Goal: Task Accomplishment & Management: Manage account settings

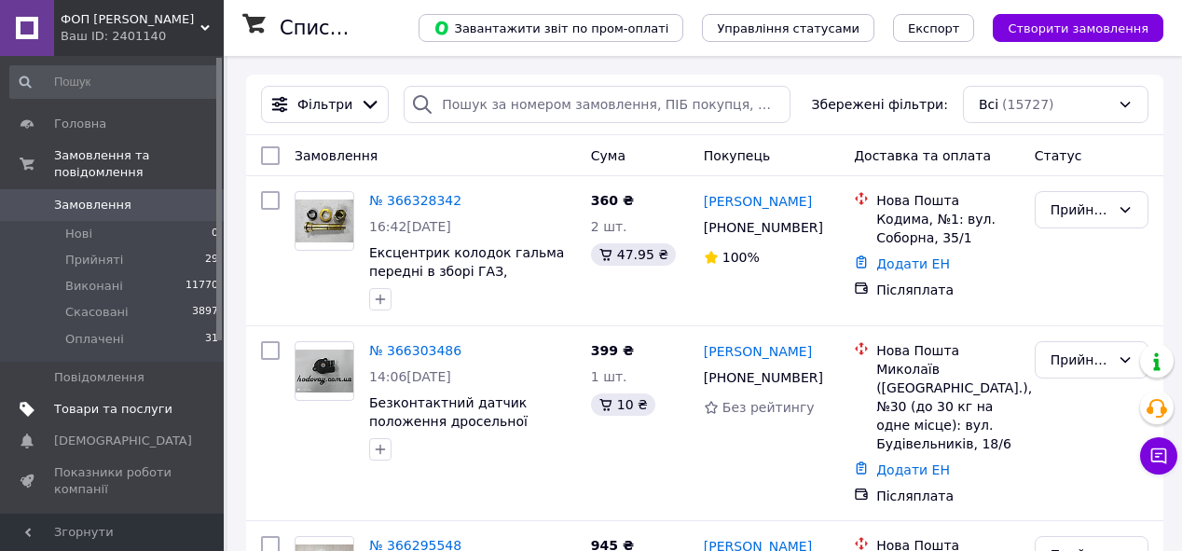
click at [93, 401] on span "Товари та послуги" at bounding box center [113, 409] width 118 height 17
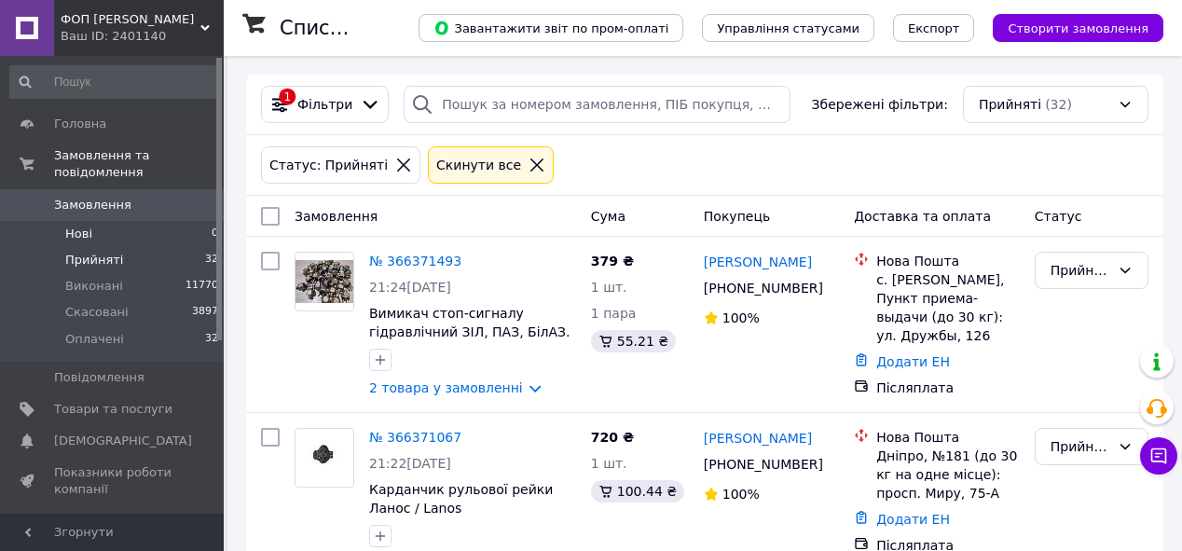
click at [92, 221] on li "Нові 0" at bounding box center [114, 234] width 229 height 26
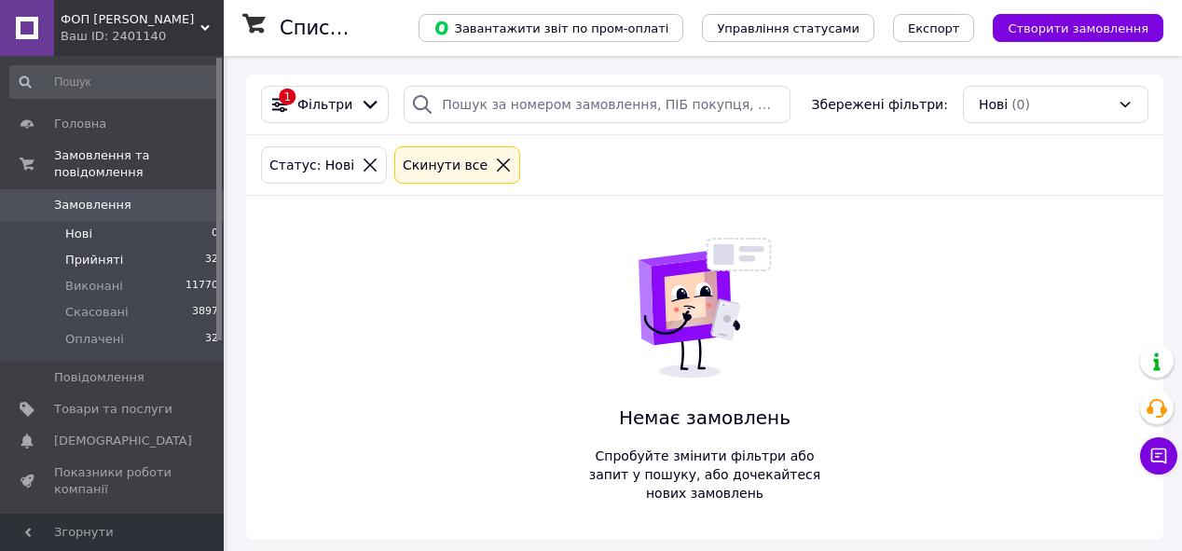
click at [107, 252] on span "Прийняті" at bounding box center [94, 260] width 58 height 17
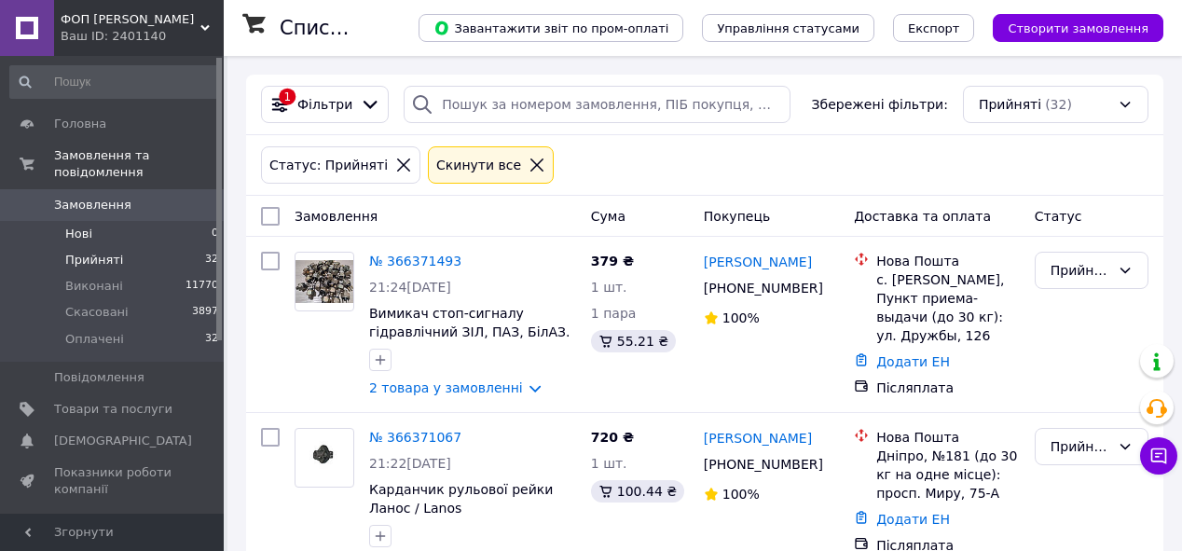
click at [99, 221] on li "Нові 0" at bounding box center [114, 234] width 229 height 26
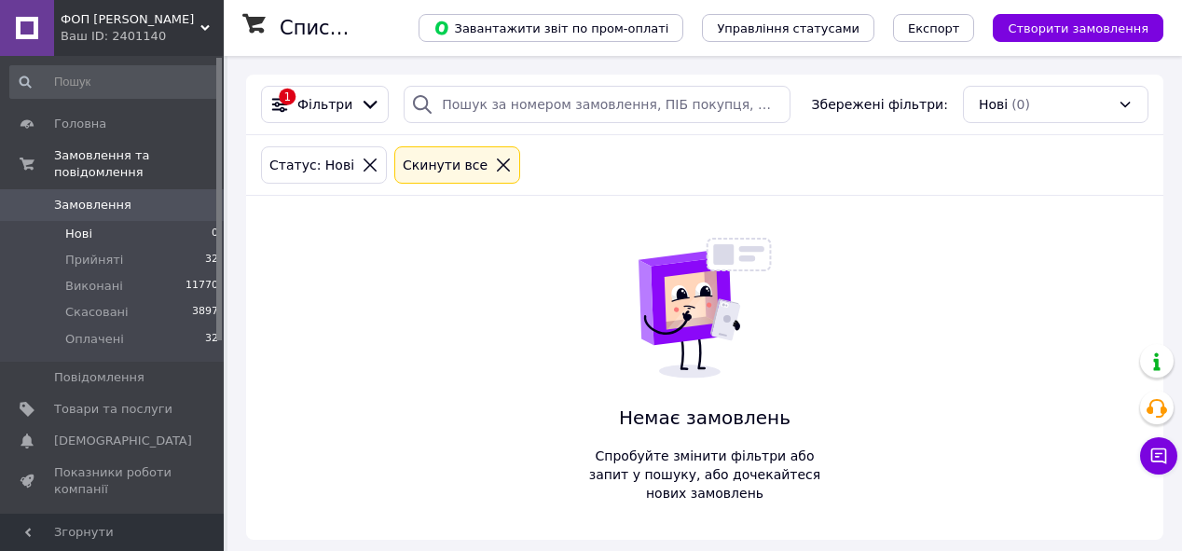
click at [115, 252] on span "Прийняті" at bounding box center [94, 260] width 58 height 17
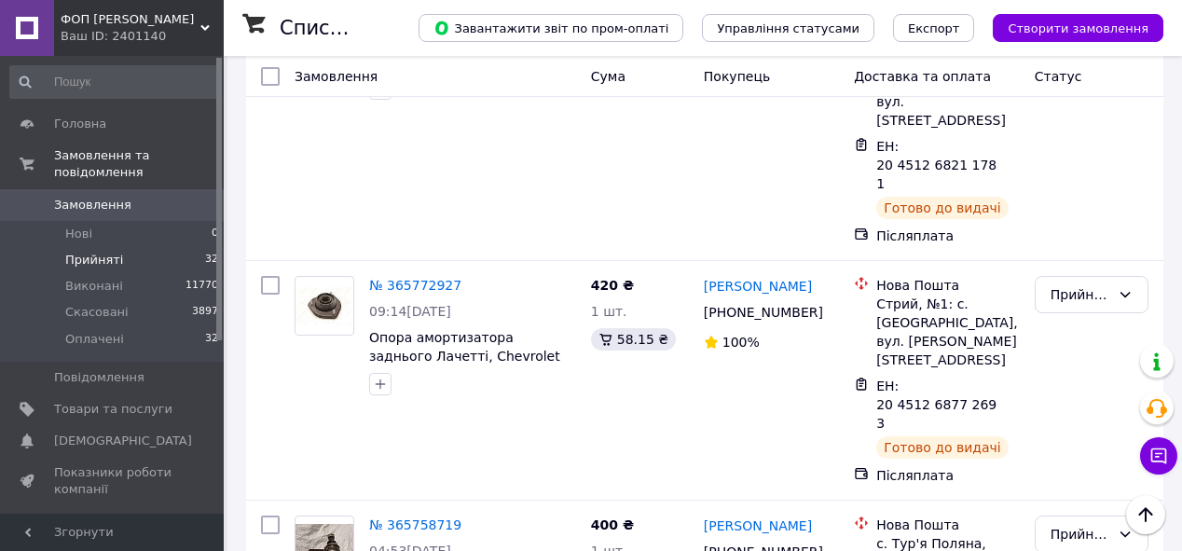
scroll to position [5874, 0]
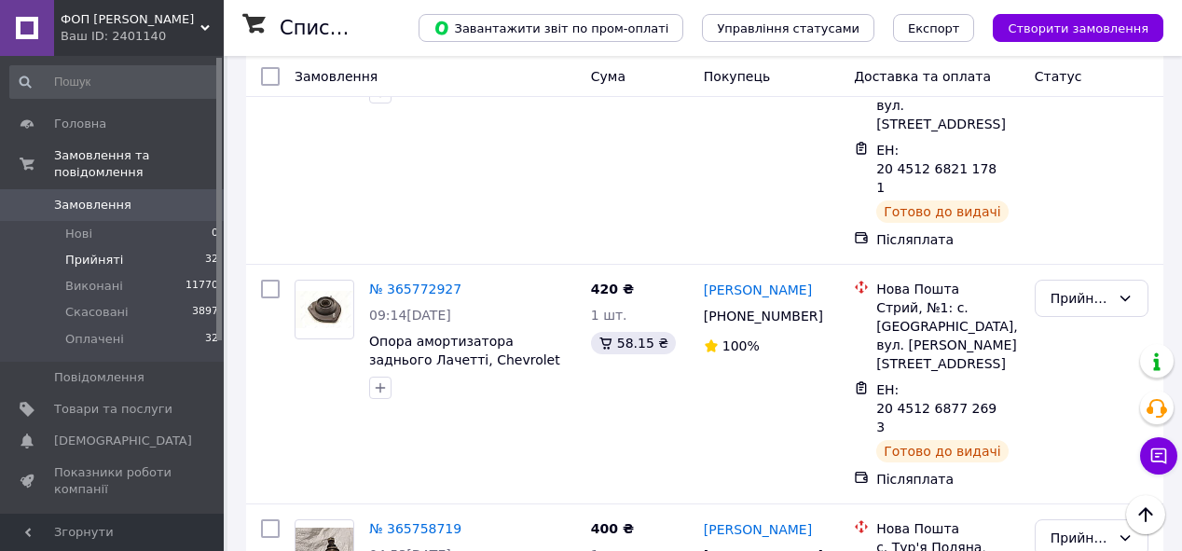
click at [1078, 351] on li "Оплачено" at bounding box center [1092, 354] width 112 height 34
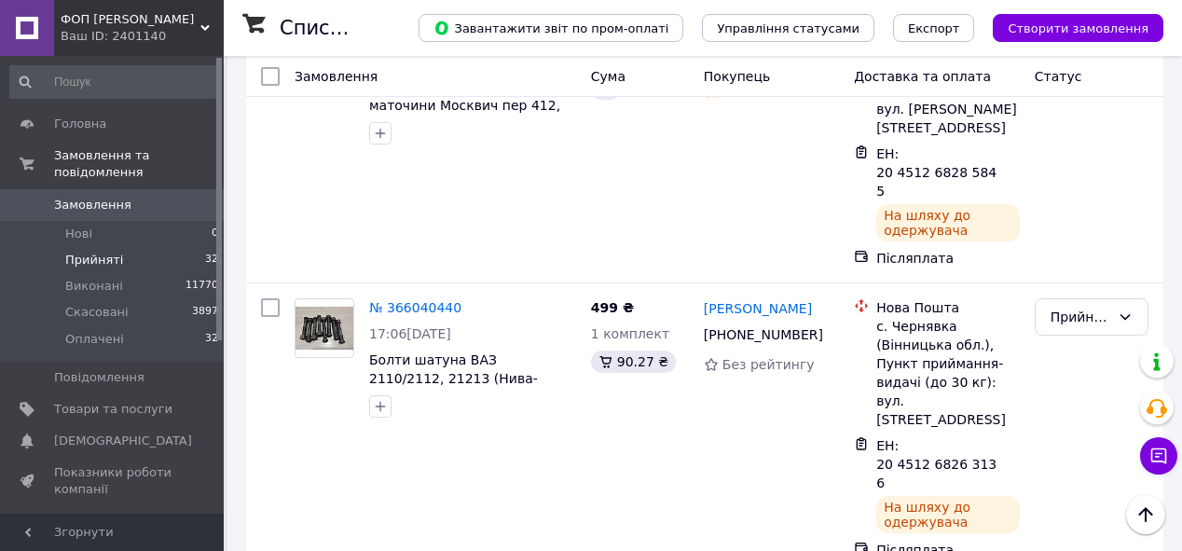
scroll to position [4774, 0]
click at [142, 221] on li "Нові 0" at bounding box center [114, 234] width 229 height 26
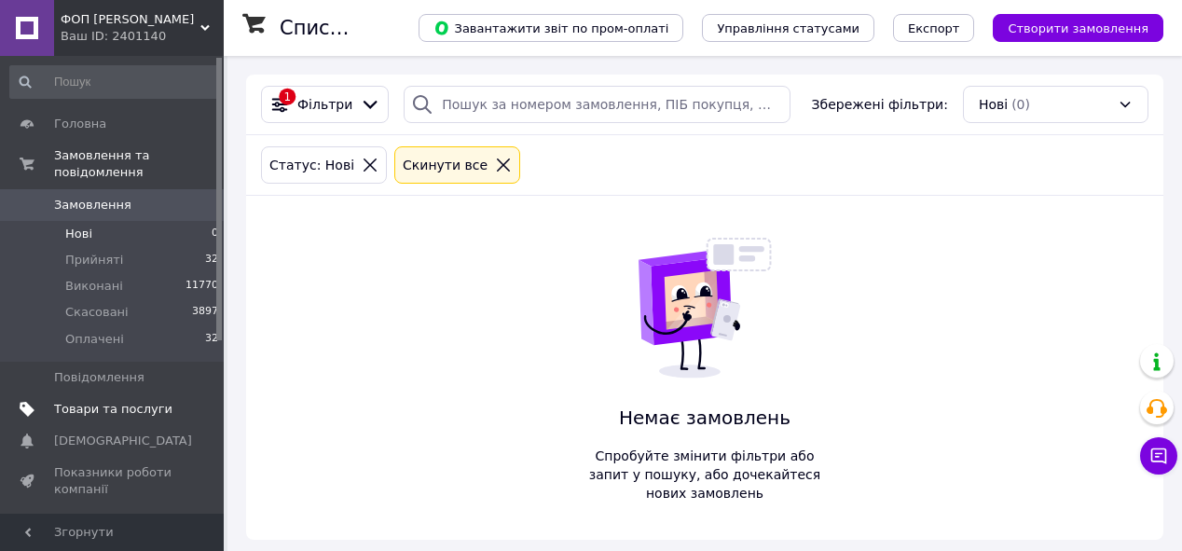
click at [138, 401] on span "Товари та послуги" at bounding box center [113, 409] width 118 height 17
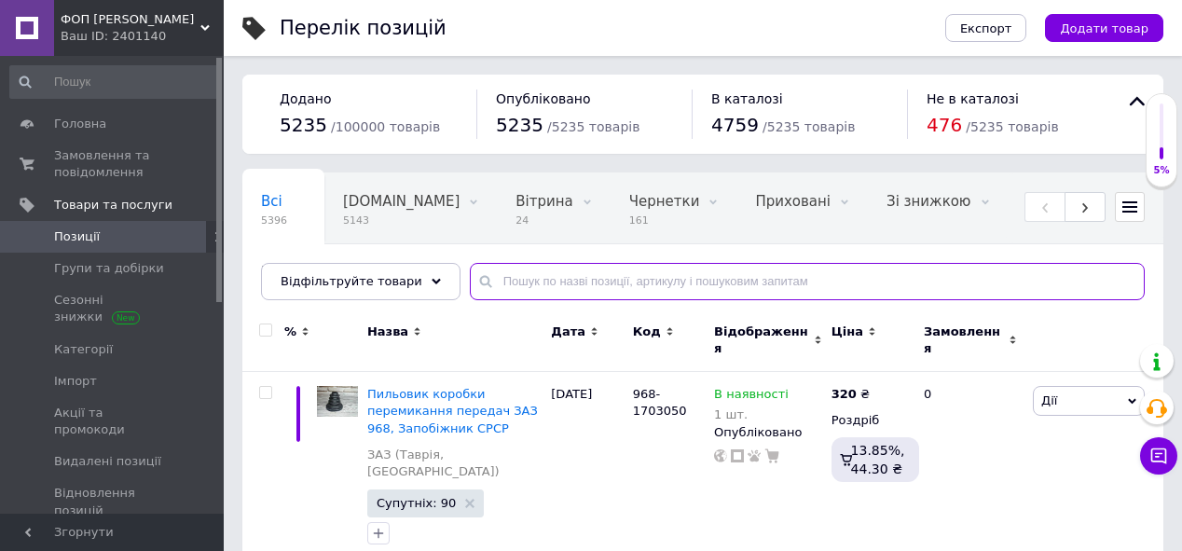
click at [523, 287] on input "text" at bounding box center [807, 281] width 675 height 37
